Goal: Task Accomplishment & Management: Manage account settings

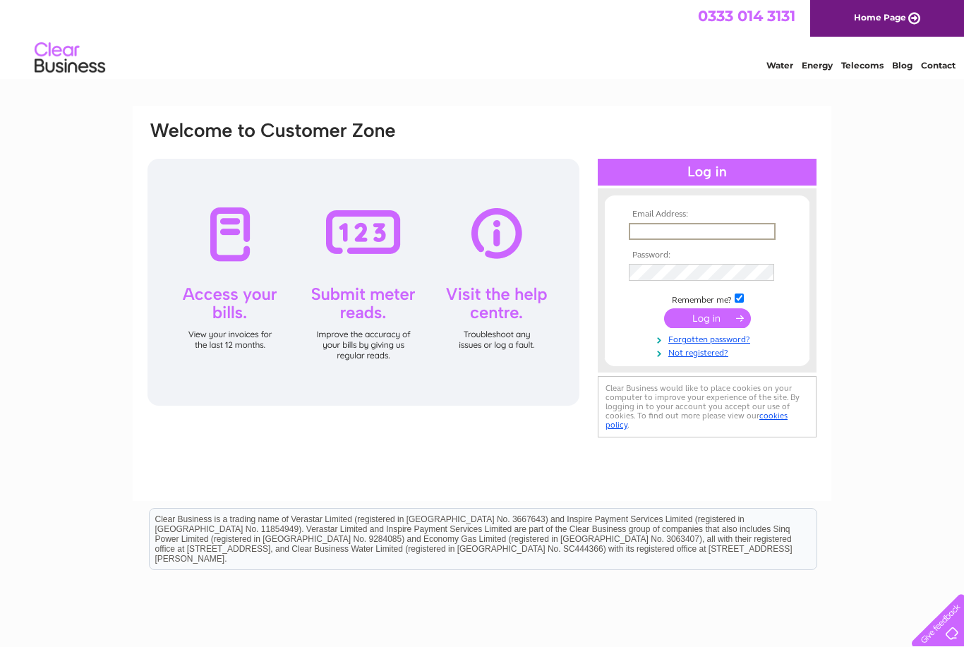
type input "steves_mail@icloud.com"
click at [707, 319] on input "submit" at bounding box center [707, 318] width 87 height 20
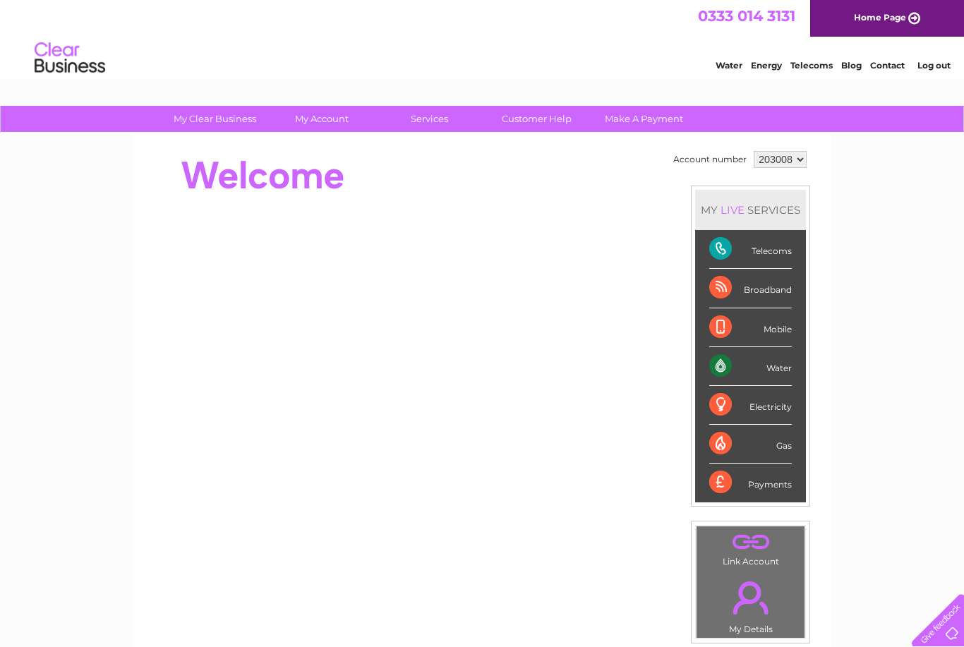
click at [741, 489] on div "Payments" at bounding box center [750, 483] width 83 height 38
click at [761, 484] on div "Payments" at bounding box center [750, 483] width 83 height 38
click at [713, 485] on li "Payments" at bounding box center [750, 483] width 111 height 38
click at [771, 373] on div "Water" at bounding box center [750, 366] width 83 height 39
click at [716, 369] on div "Water" at bounding box center [750, 366] width 83 height 39
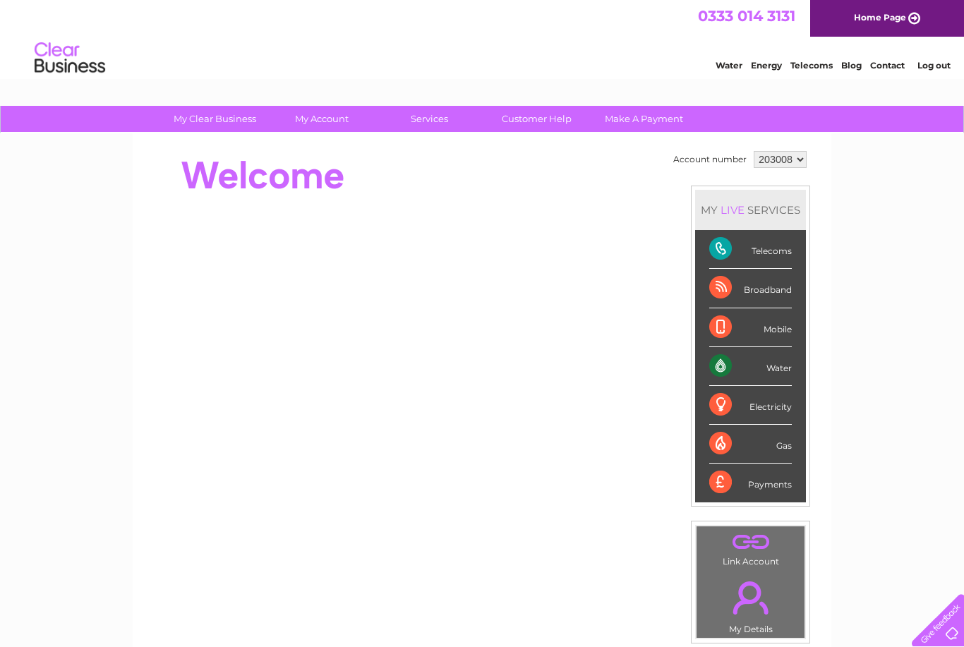
click at [716, 373] on div "Water" at bounding box center [750, 366] width 83 height 39
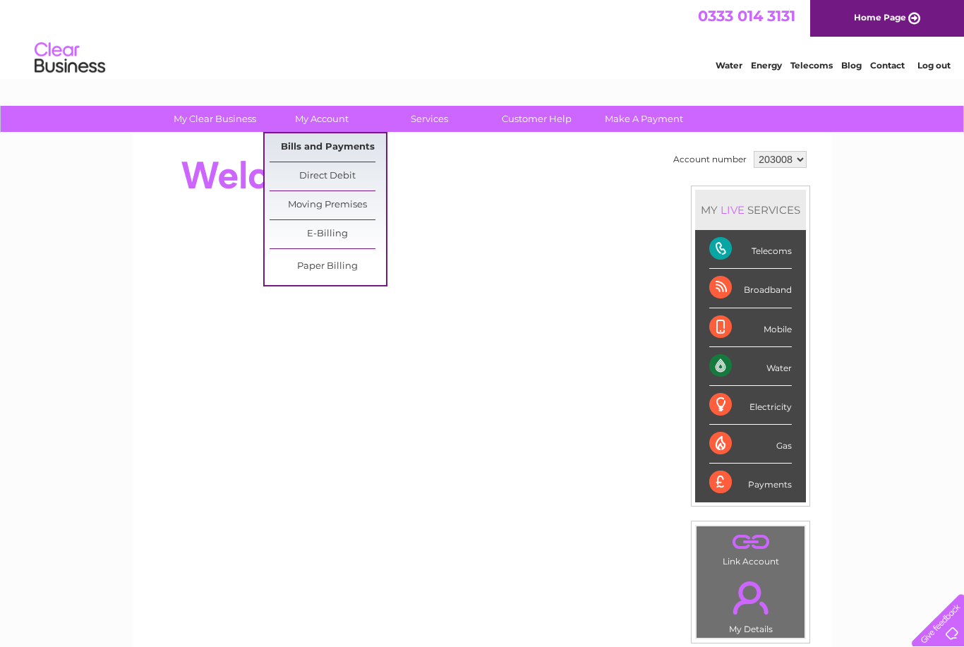
click at [286, 147] on link "Bills and Payments" at bounding box center [328, 147] width 116 height 28
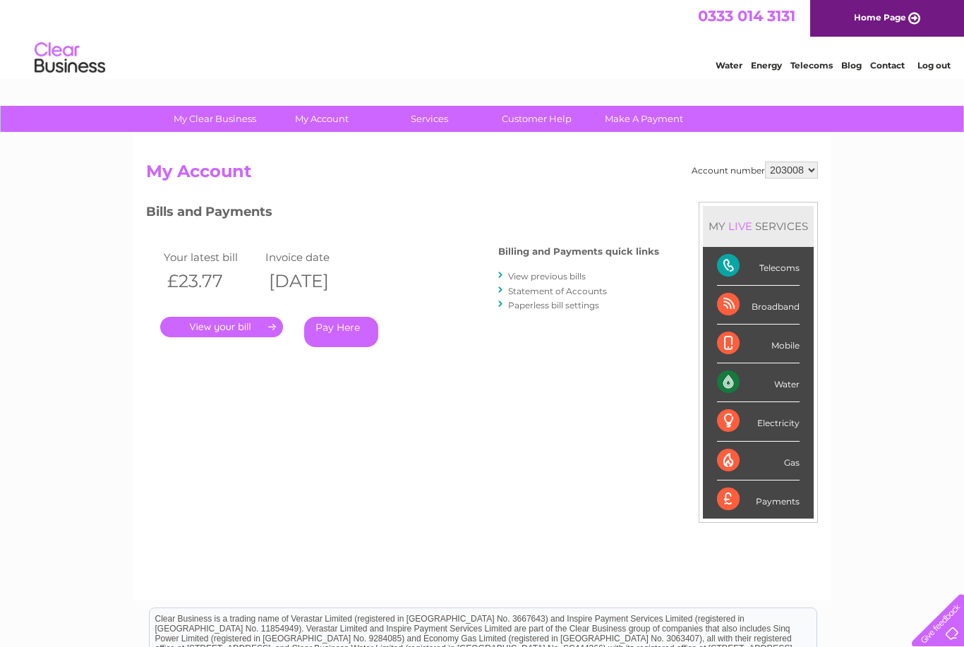
click at [513, 272] on link "View previous bills" at bounding box center [547, 276] width 78 height 11
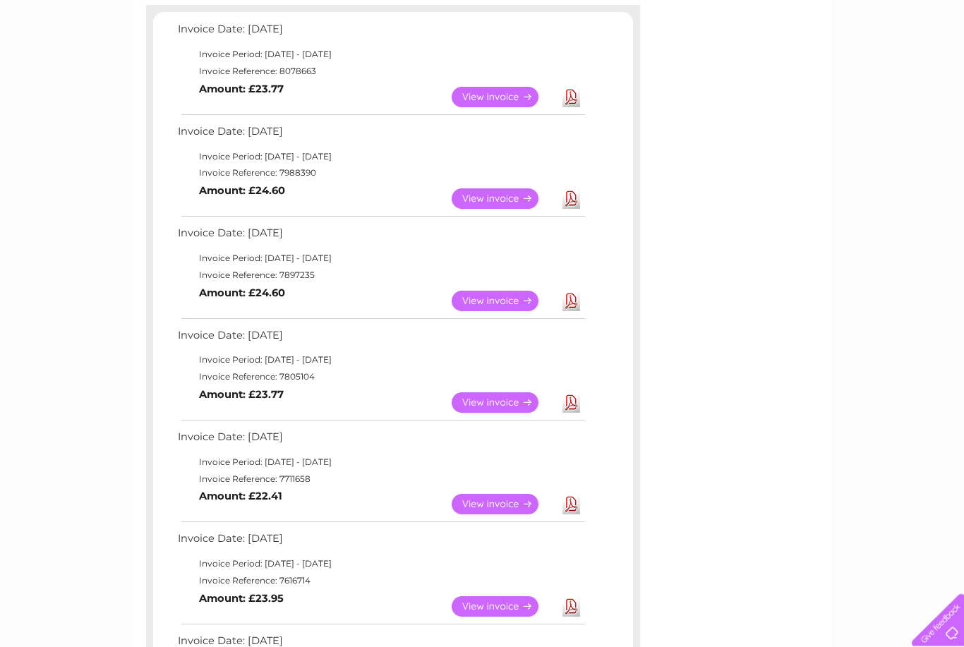
scroll to position [243, 0]
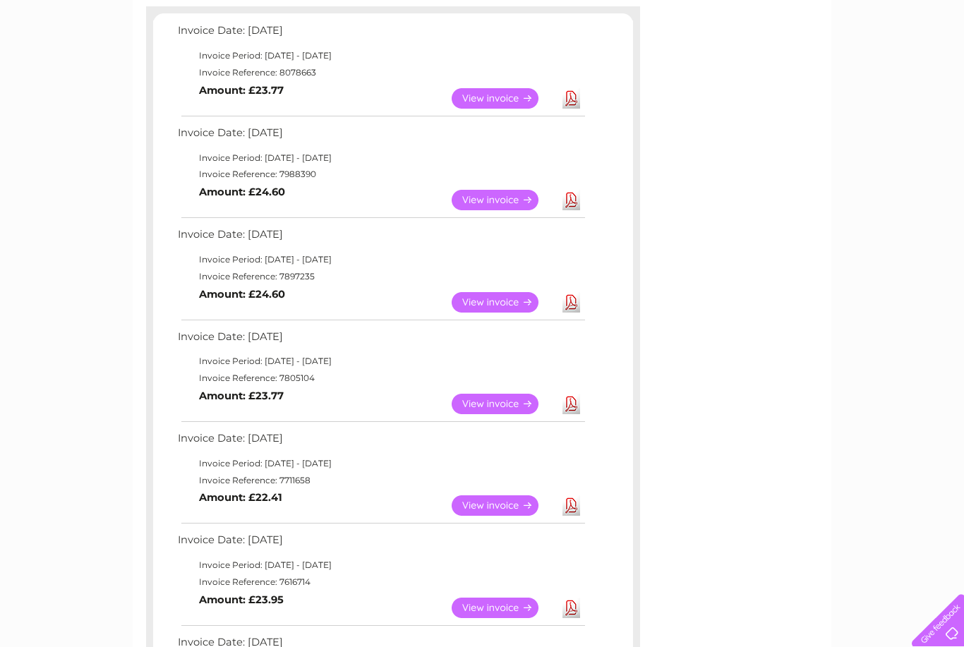
click at [485, 305] on link "View" at bounding box center [504, 302] width 104 height 20
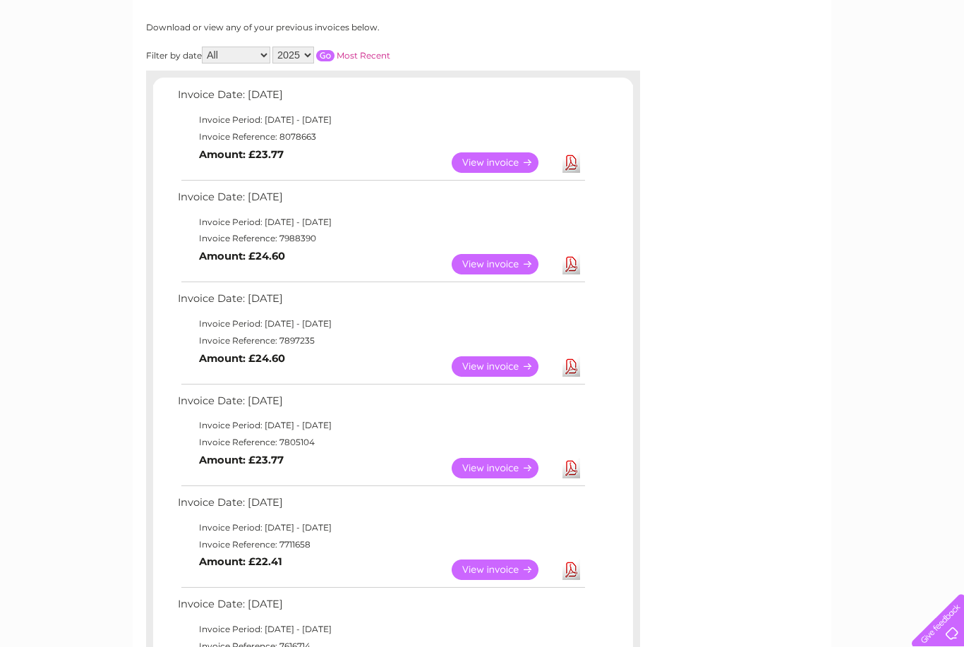
scroll to position [175, 0]
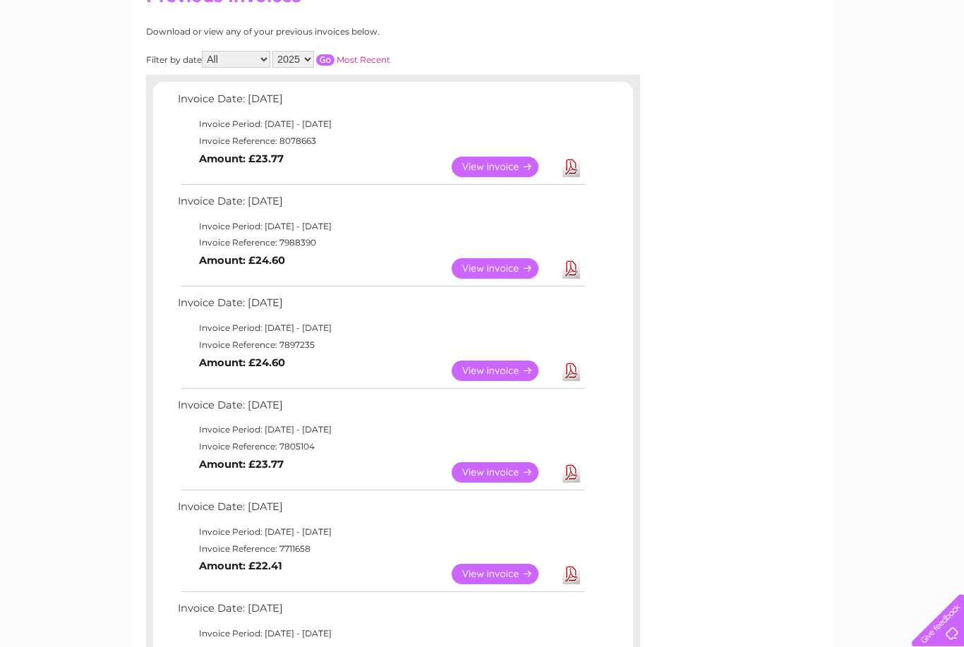
click at [473, 267] on link "View" at bounding box center [504, 268] width 104 height 20
click at [469, 163] on link "View" at bounding box center [504, 167] width 104 height 20
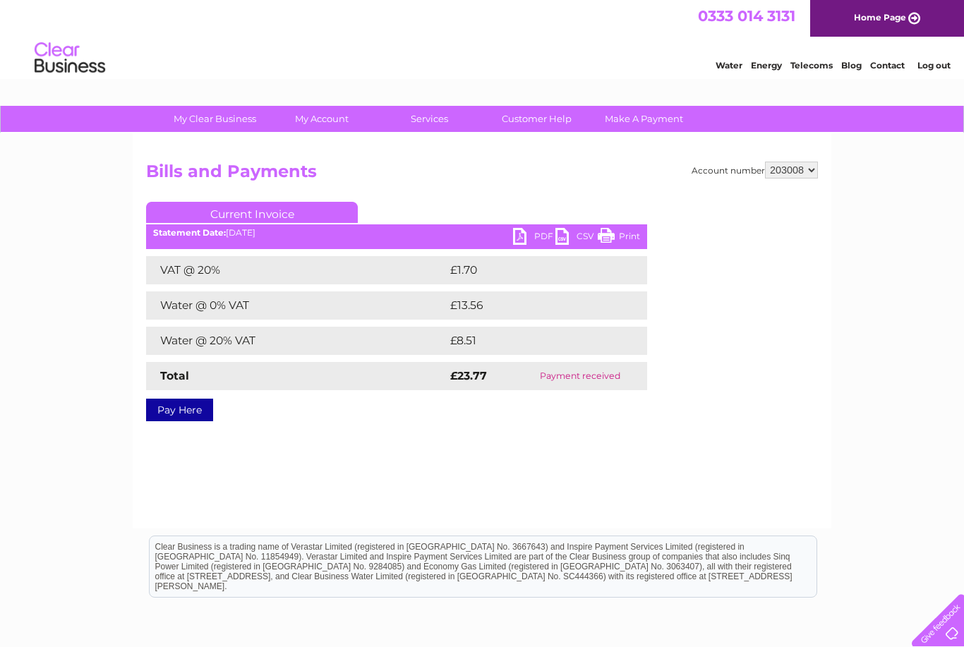
click at [926, 70] on link "Log out" at bounding box center [933, 65] width 33 height 11
